Goal: Navigation & Orientation: Find specific page/section

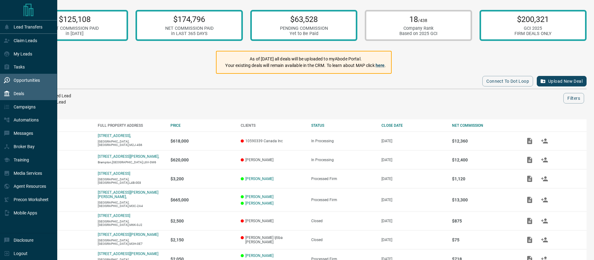
click at [22, 76] on div "Opportunities" at bounding box center [22, 80] width 36 height 10
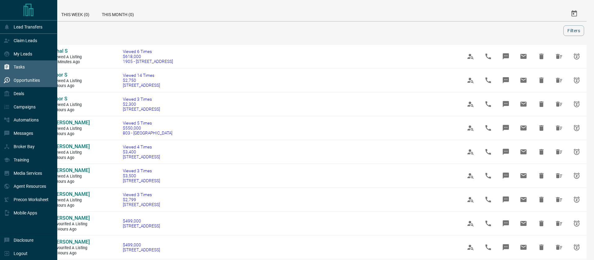
click at [19, 70] on div "Tasks" at bounding box center [14, 67] width 21 height 10
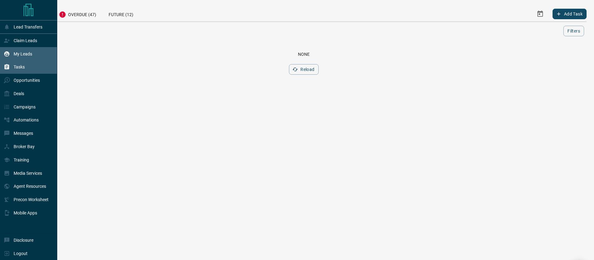
click at [19, 57] on div "My Leads" at bounding box center [18, 54] width 28 height 10
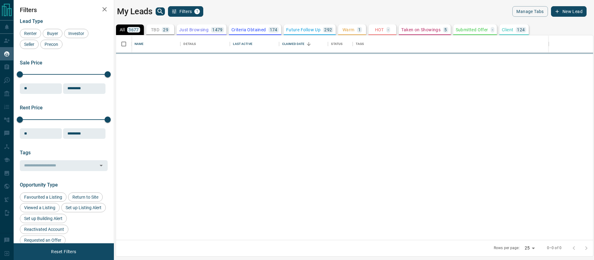
scroll to position [204, 477]
